Goal: Transaction & Acquisition: Subscribe to service/newsletter

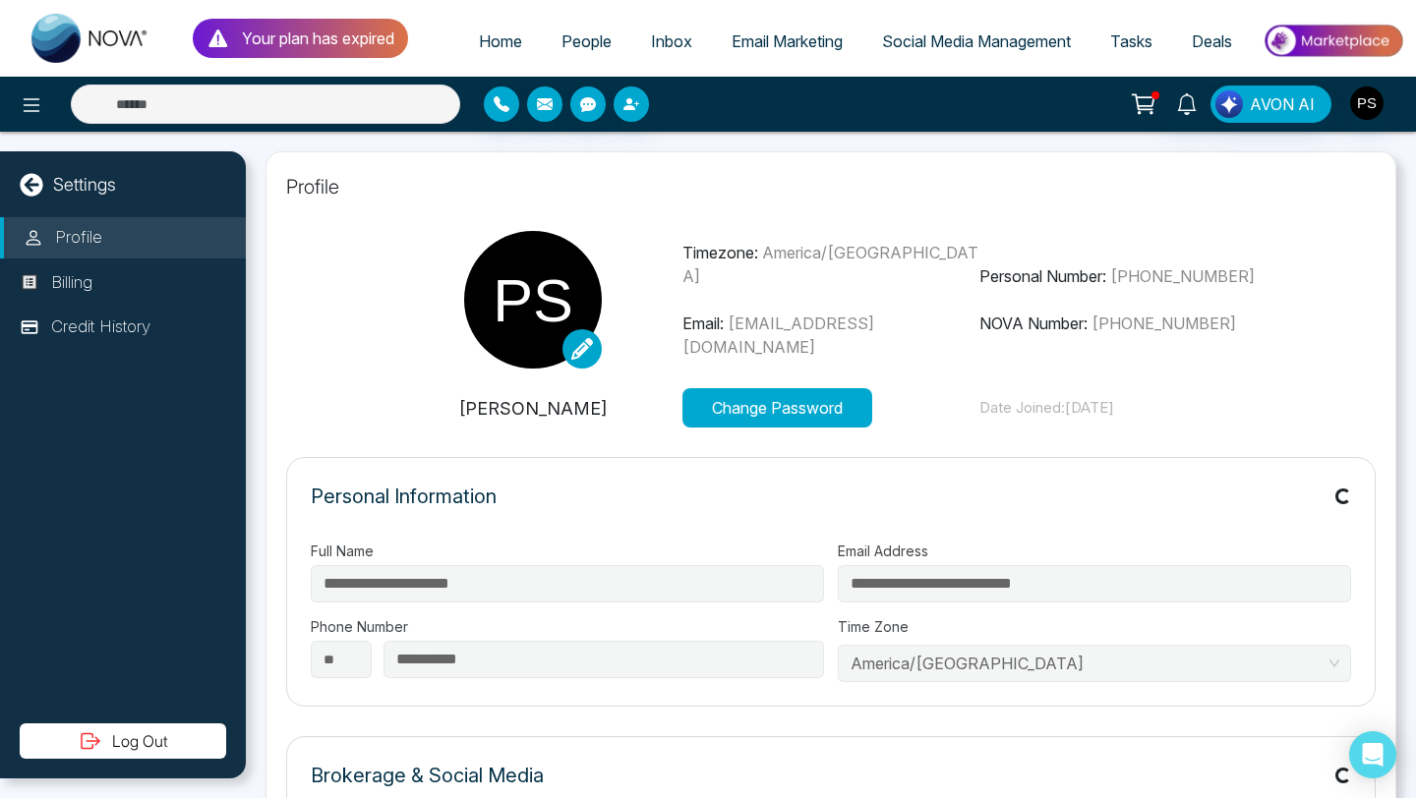
type input "**********"
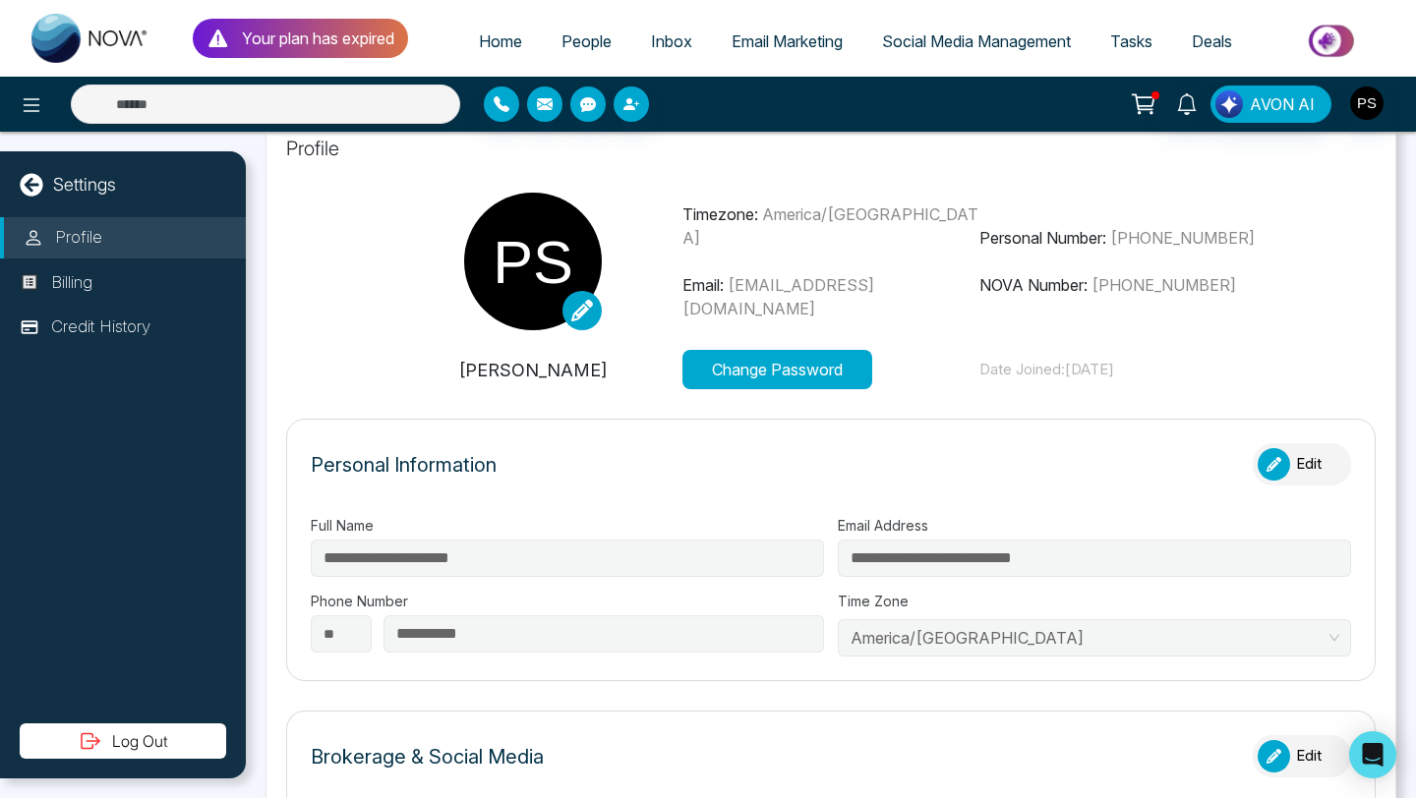
scroll to position [44, 0]
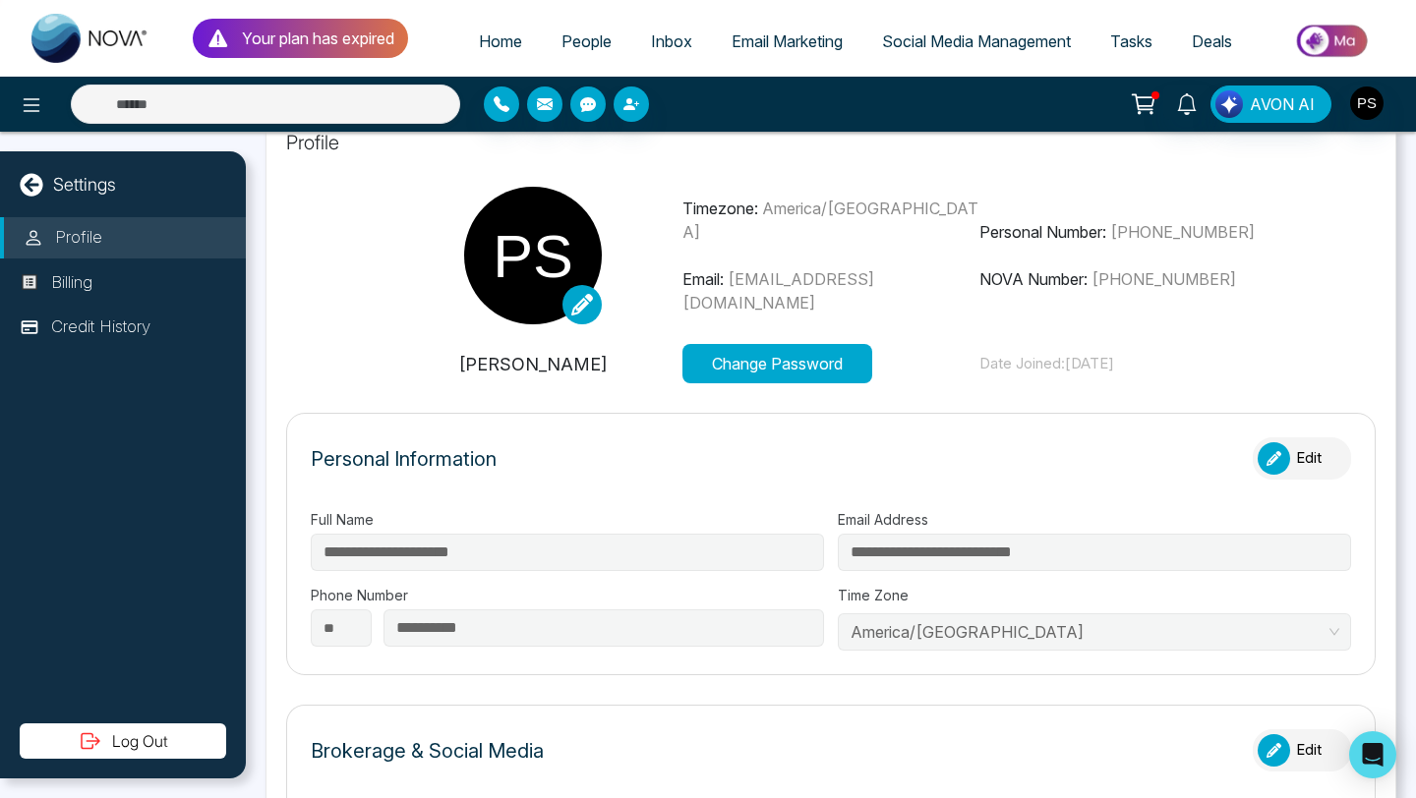
click at [923, 41] on span "Social Media Management" at bounding box center [976, 41] width 189 height 20
click at [927, 42] on span "Social Media Management" at bounding box center [976, 41] width 189 height 20
click at [925, 43] on span "Social Media Management" at bounding box center [976, 41] width 189 height 20
click at [307, 35] on p "Your plan has expired" at bounding box center [318, 39] width 152 height 24
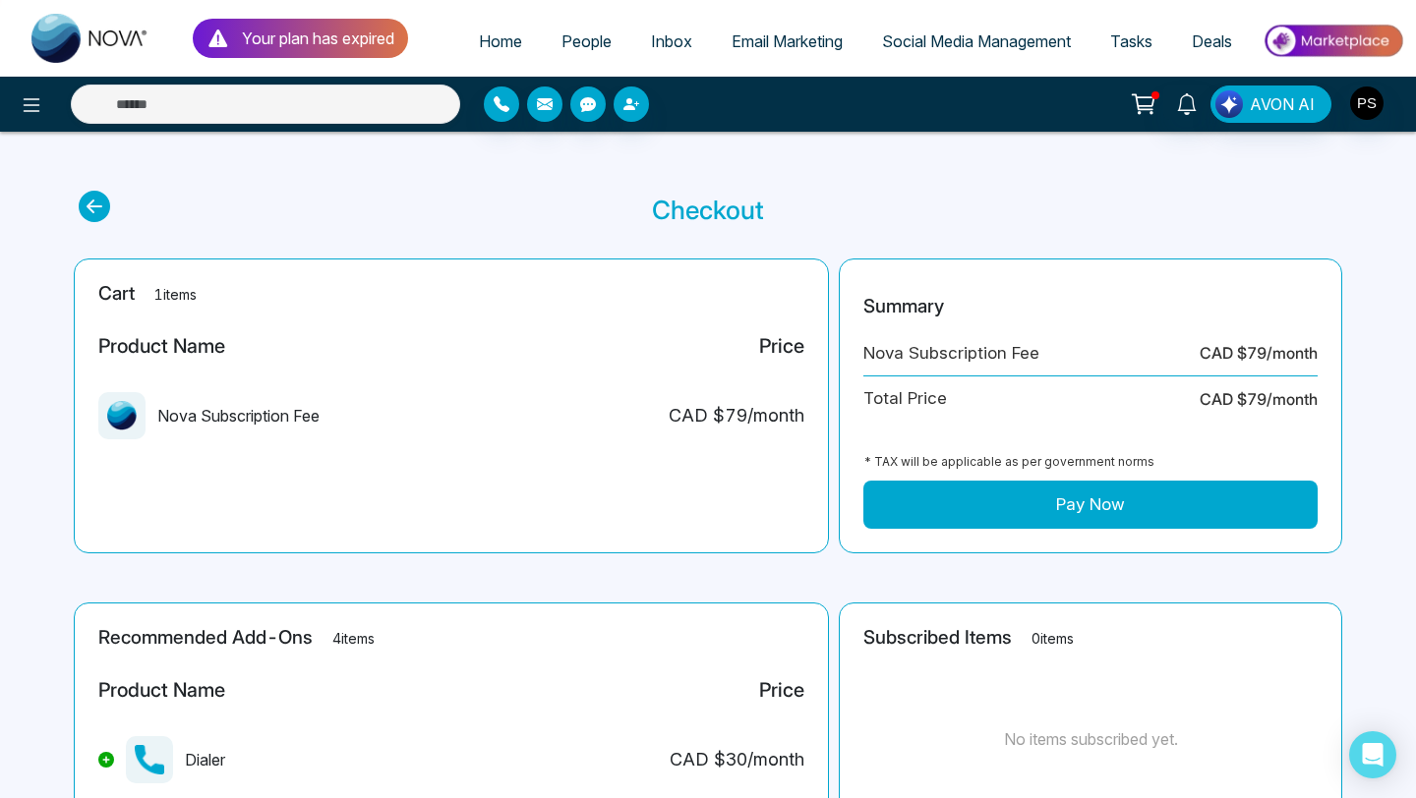
click at [751, 53] on link "Email Marketing" at bounding box center [787, 41] width 150 height 37
click at [945, 49] on span "Social Media Management" at bounding box center [976, 41] width 189 height 20
click at [945, 42] on span "Social Media Management" at bounding box center [976, 41] width 189 height 20
click at [1231, 101] on img "button" at bounding box center [1229, 104] width 28 height 28
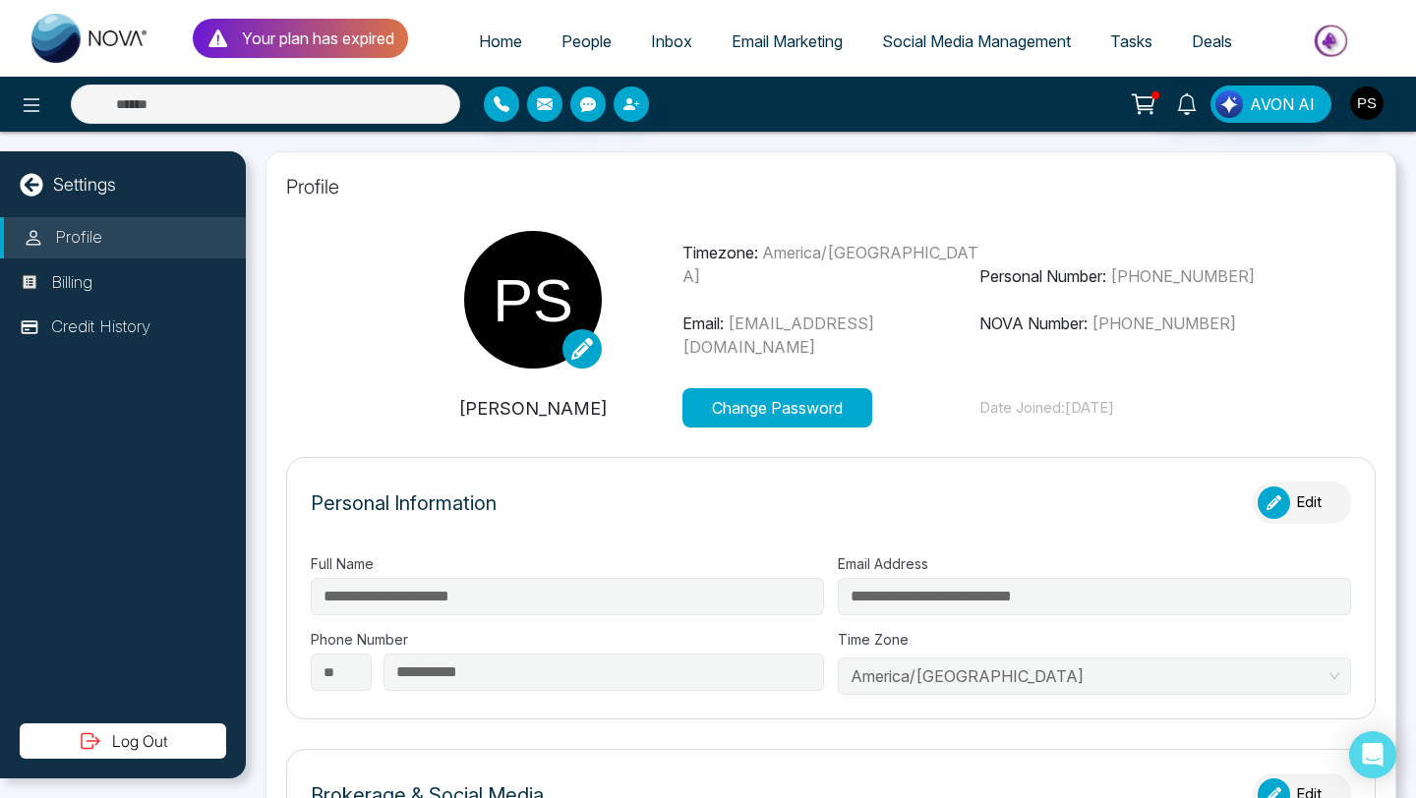
click at [1153, 102] on icon at bounding box center [1144, 104] width 28 height 28
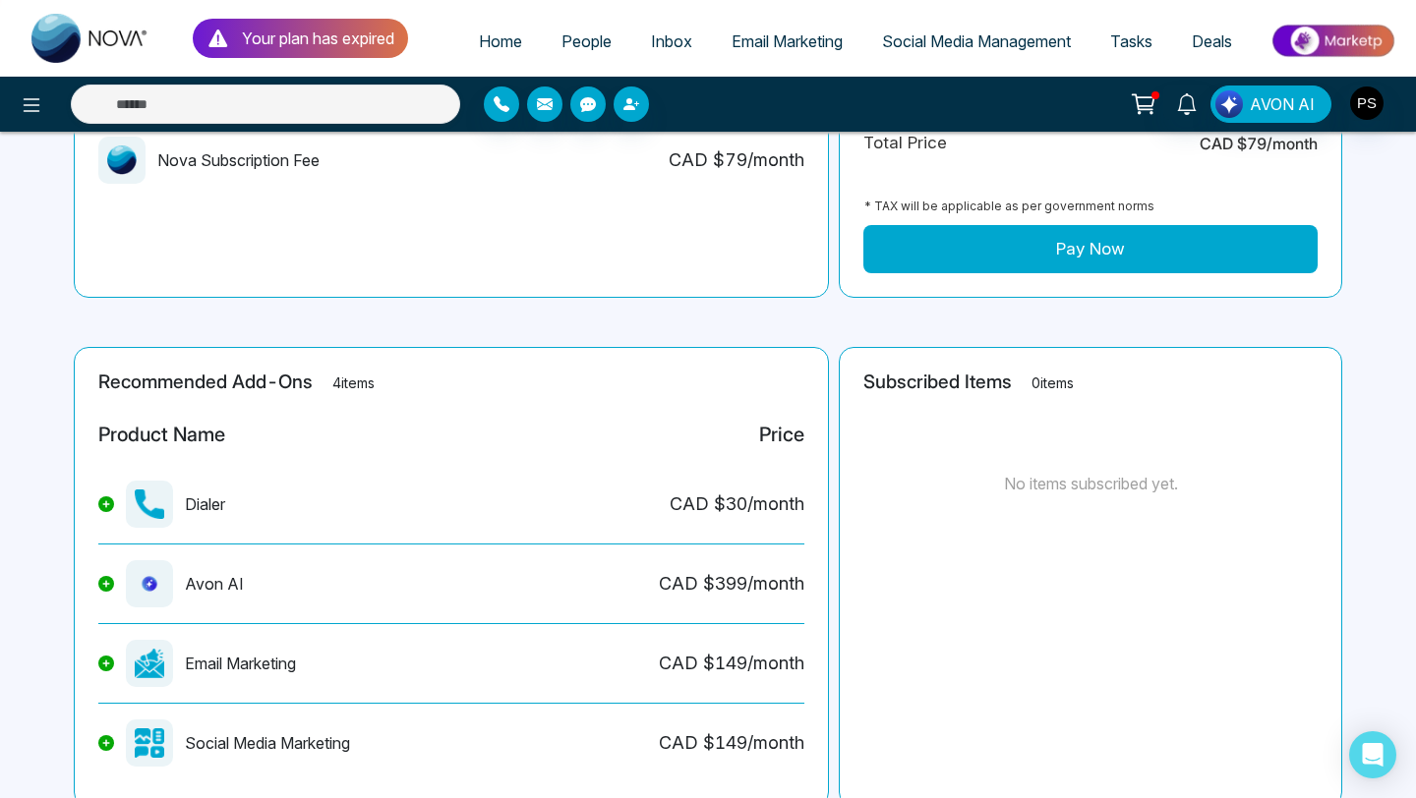
scroll to position [258, 0]
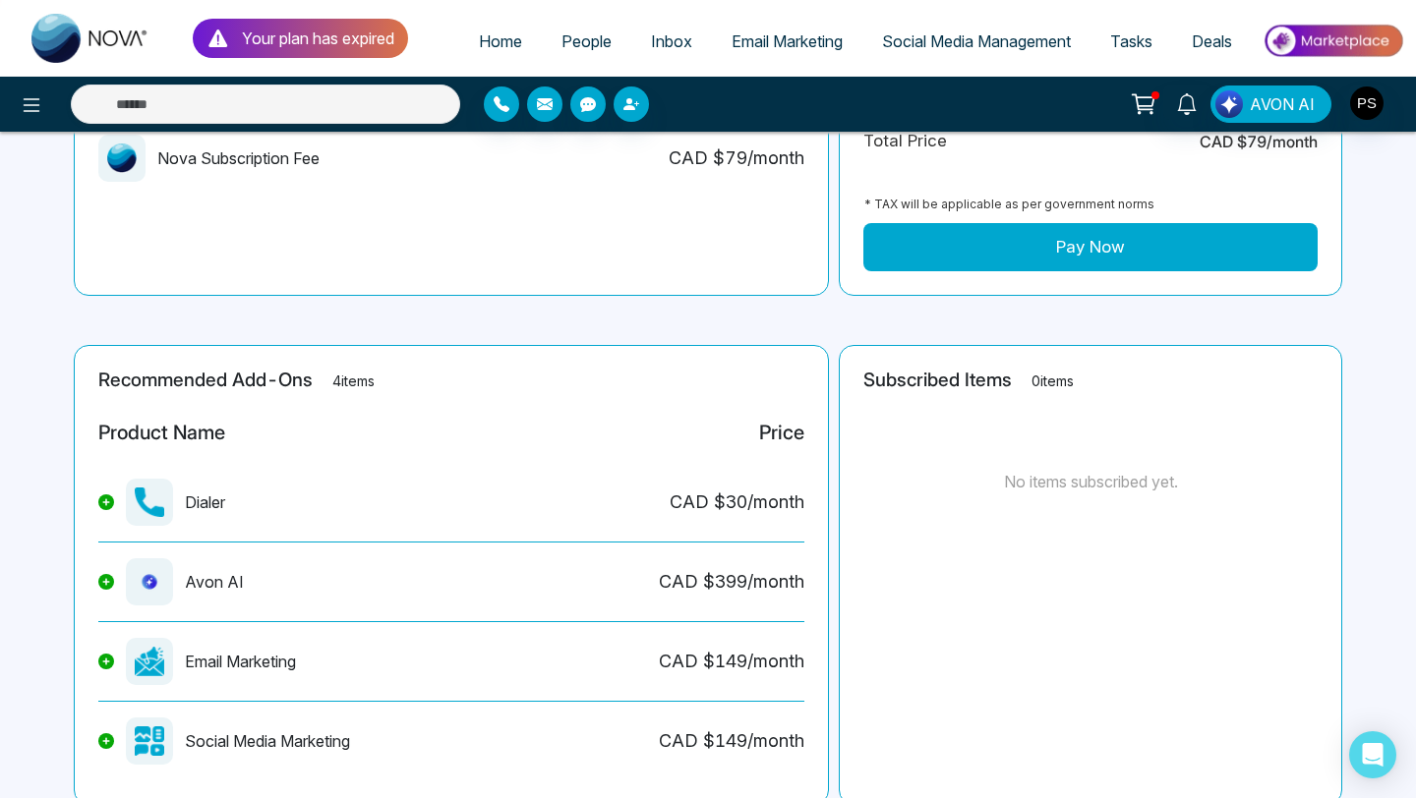
click at [1003, 241] on button "Pay Now" at bounding box center [1090, 247] width 454 height 49
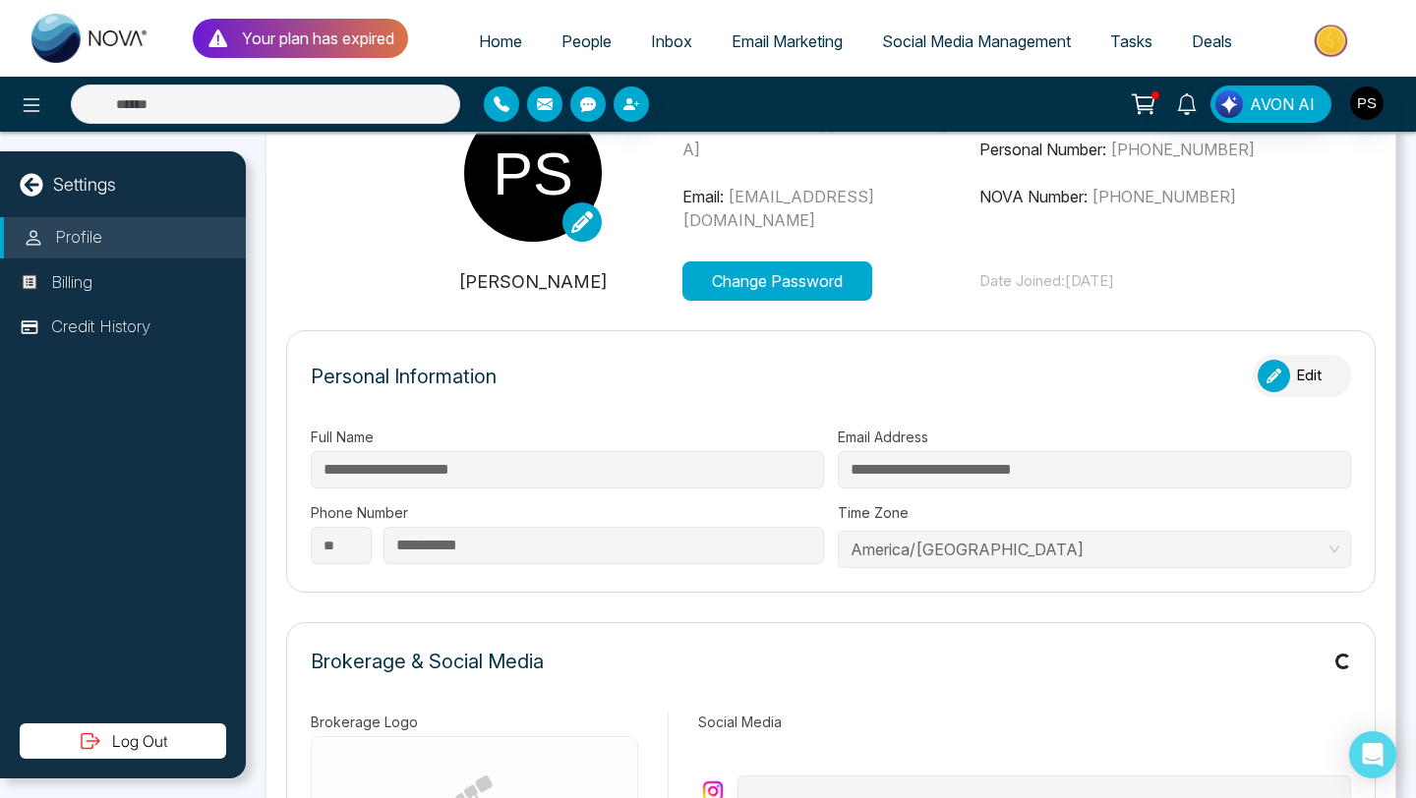
type input "**********"
